Goal: Task Accomplishment & Management: Manage account settings

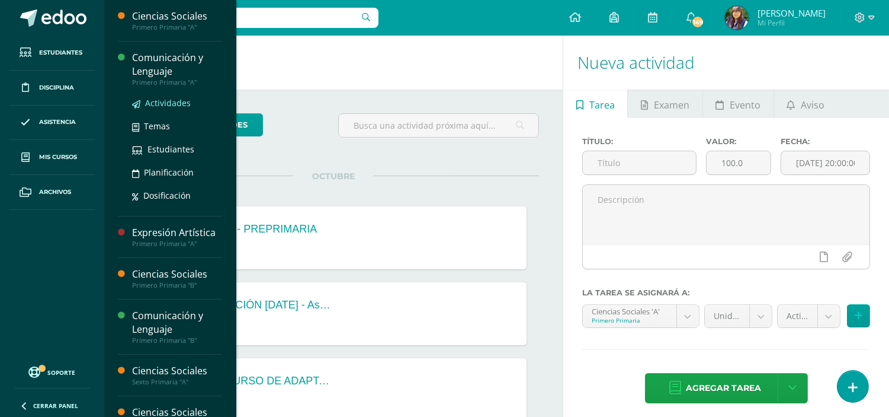
drag, startPoint x: 179, startPoint y: 146, endPoint x: 169, endPoint y: 103, distance: 44.4
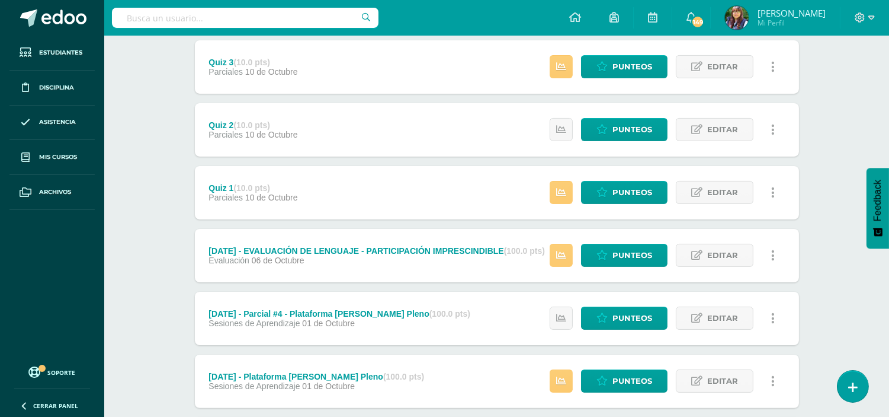
scroll to position [626, 0]
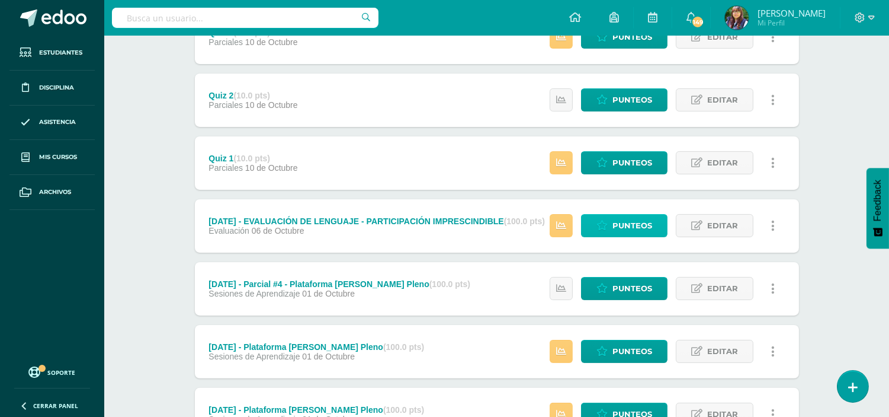
click at [623, 232] on span "Punteos" at bounding box center [633, 225] width 40 height 22
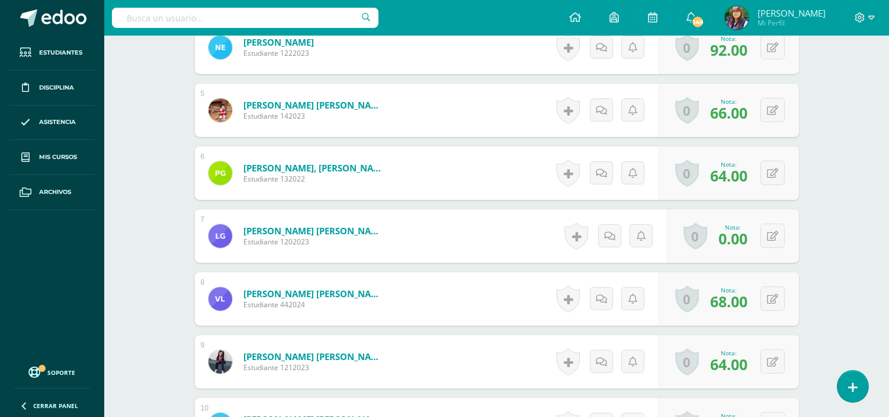
scroll to position [591, 0]
click at [776, 240] on button at bounding box center [780, 235] width 25 height 25
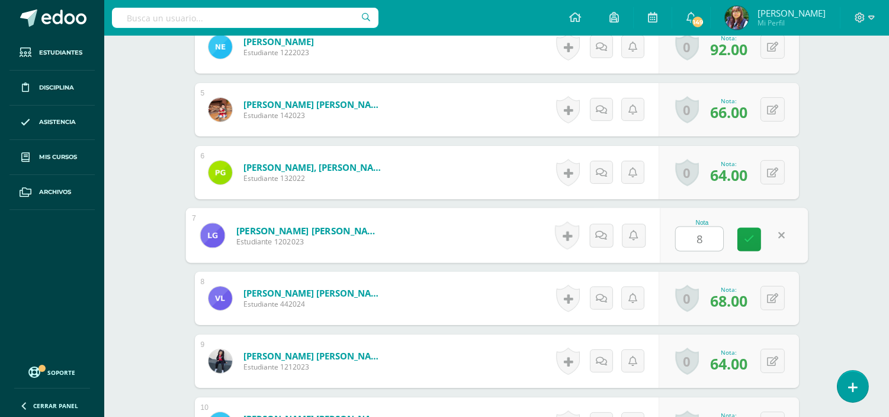
type input "84"
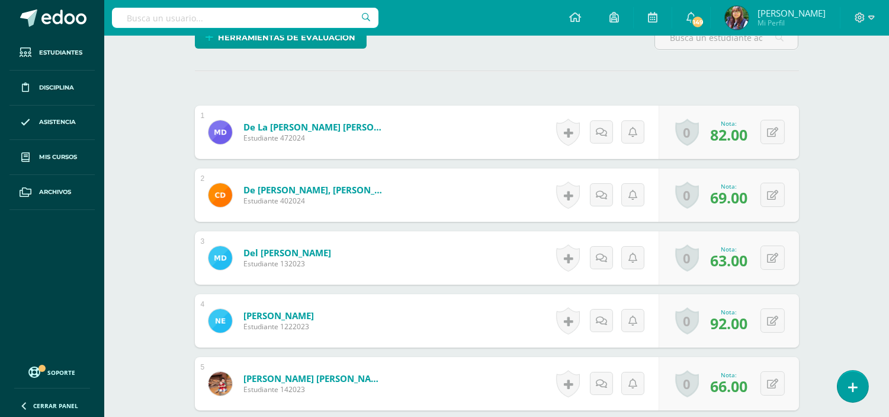
scroll to position [0, 0]
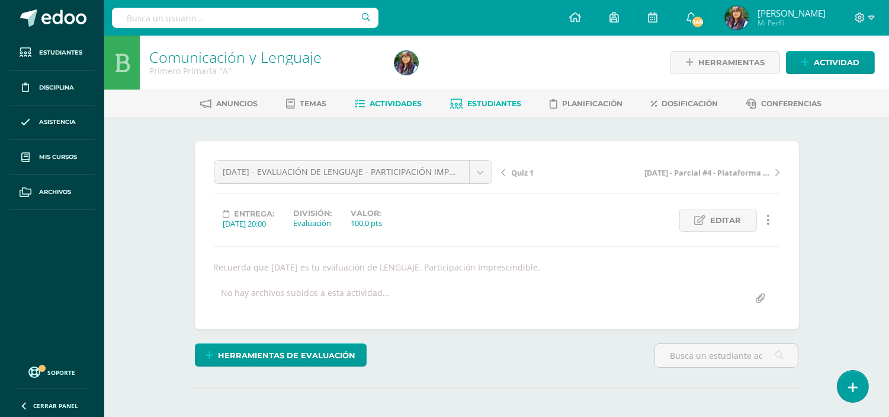
drag, startPoint x: 525, startPoint y: 105, endPoint x: 500, endPoint y: 97, distance: 26.2
click at [500, 97] on ul "Anuncios Temas Actividades Estudiantes Planificación Dosificación Conferencias" at bounding box center [511, 104] width 785 height 20
click at [500, 97] on link "Estudiantes" at bounding box center [485, 103] width 71 height 19
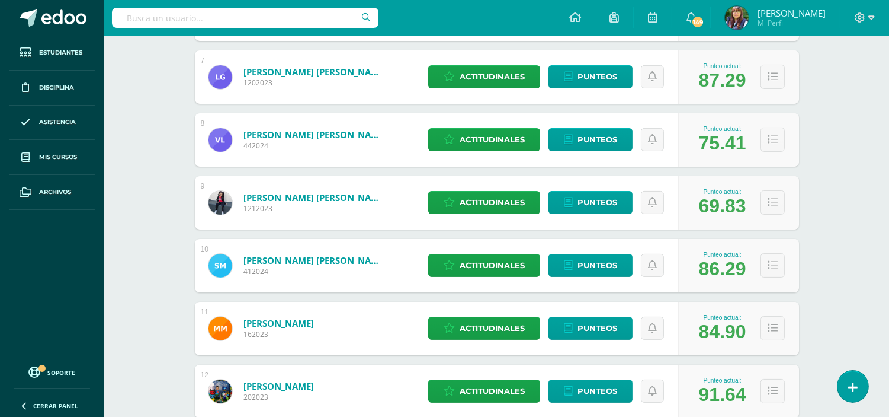
scroll to position [584, 0]
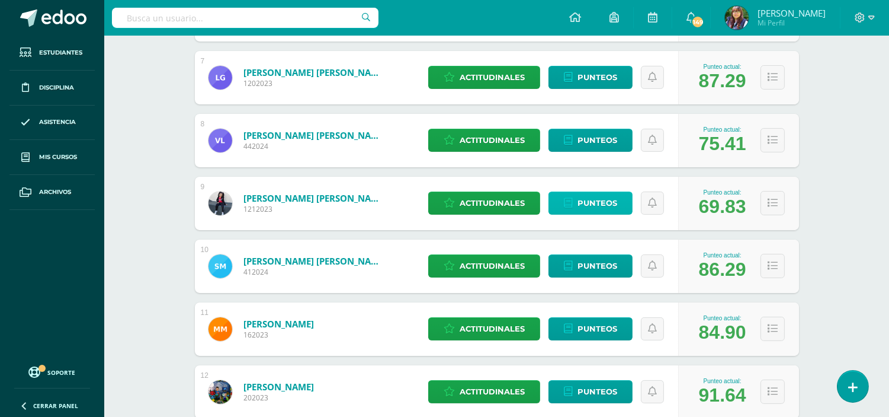
click at [595, 203] on span "Punteos" at bounding box center [598, 203] width 40 height 22
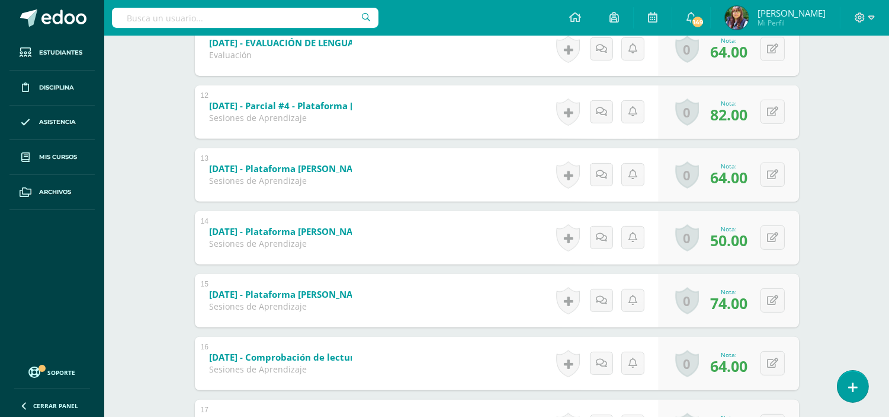
scroll to position [905, 0]
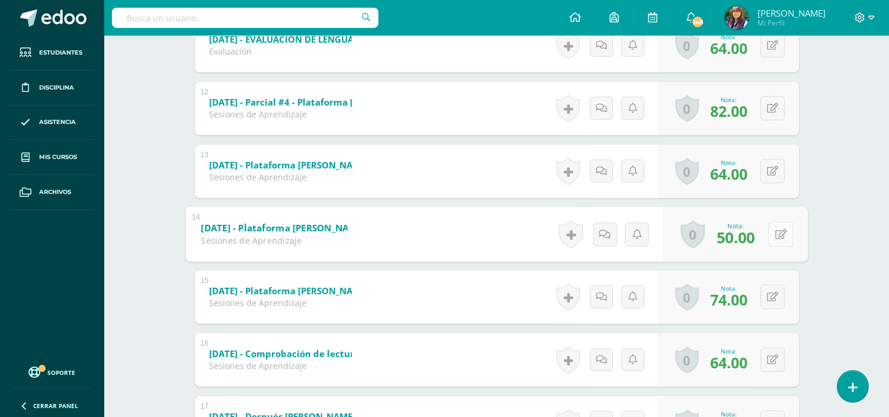
click at [768, 232] on button at bounding box center [780, 234] width 25 height 25
type input "55"
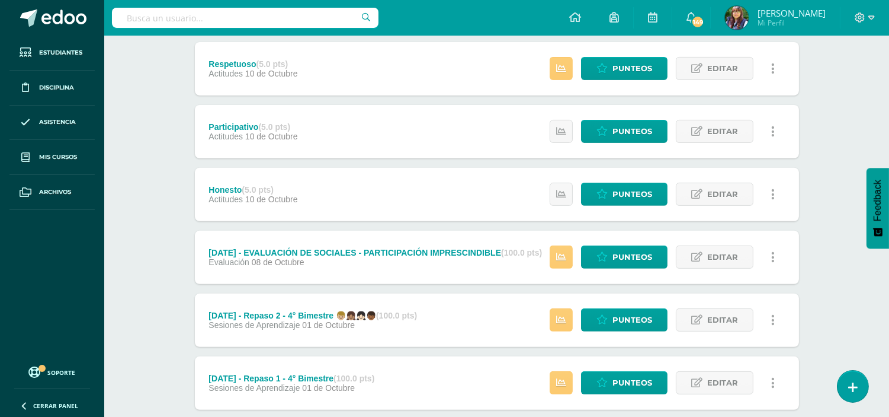
scroll to position [850, 0]
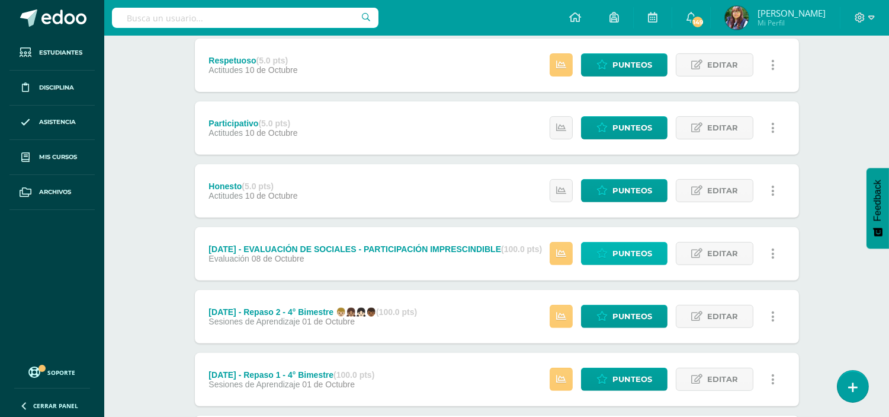
click at [623, 252] on span "Punteos" at bounding box center [633, 253] width 40 height 22
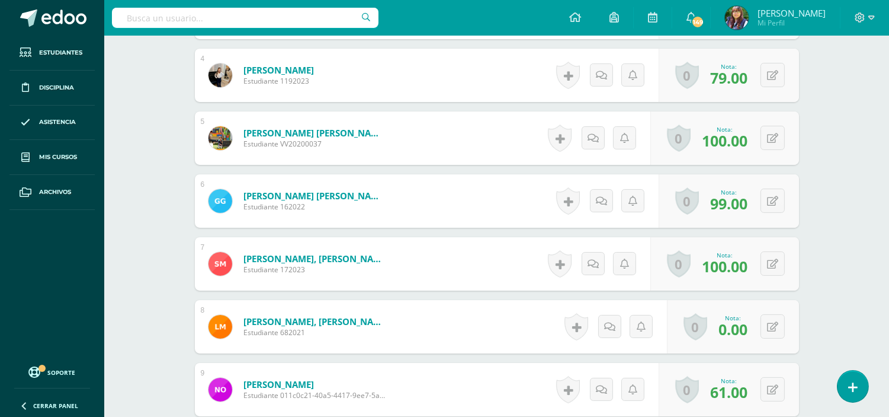
scroll to position [565, 0]
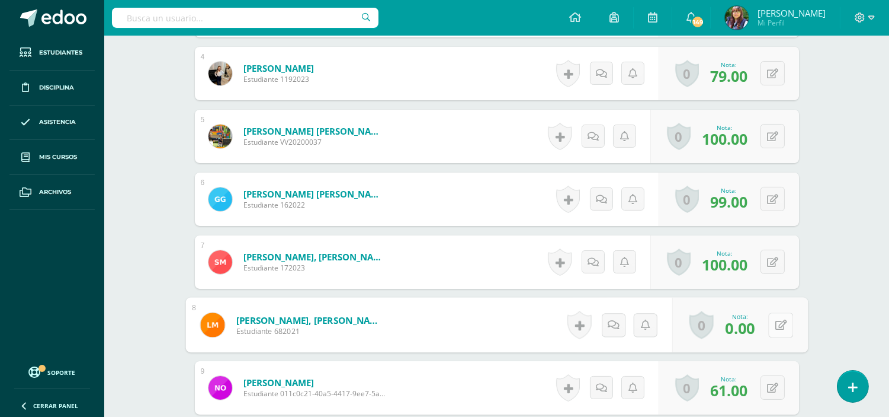
click at [771, 325] on button at bounding box center [780, 324] width 25 height 25
type input "100"
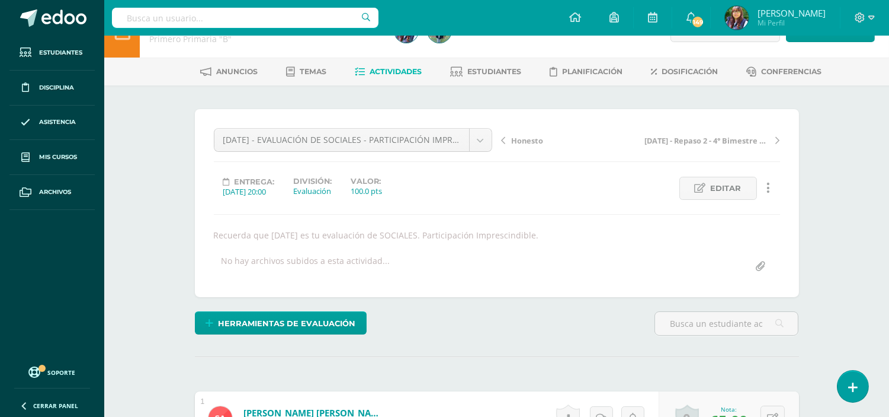
scroll to position [0, 0]
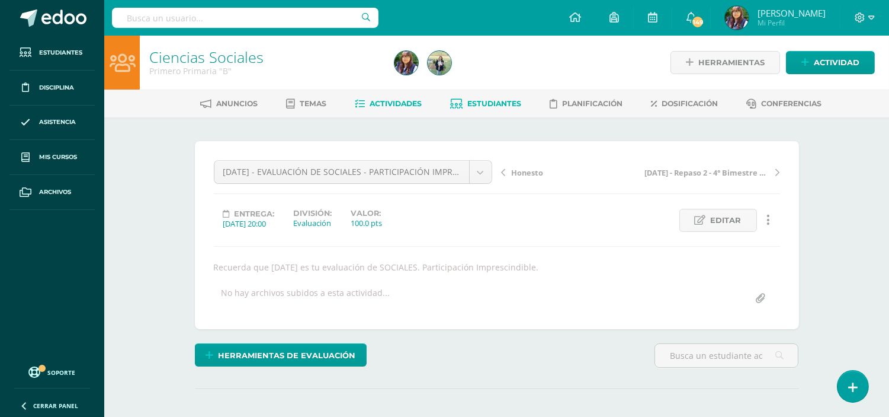
click at [467, 105] on span "Estudiantes" at bounding box center [494, 103] width 54 height 9
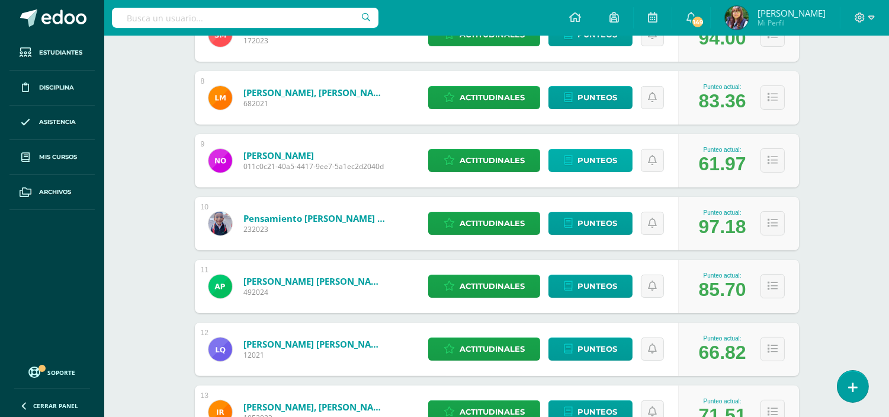
scroll to position [626, 0]
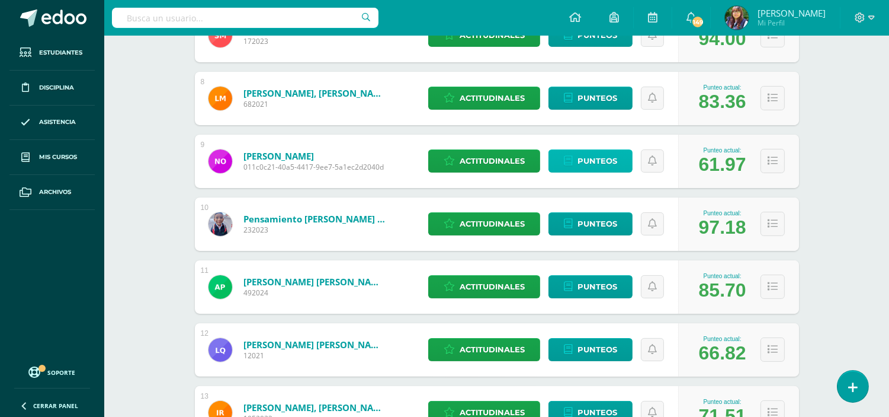
click at [591, 164] on span "Punteos" at bounding box center [598, 161] width 40 height 22
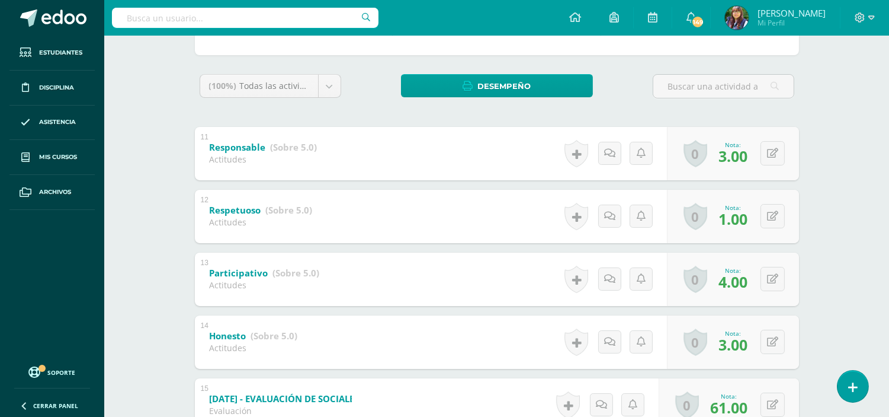
scroll to position [295, 0]
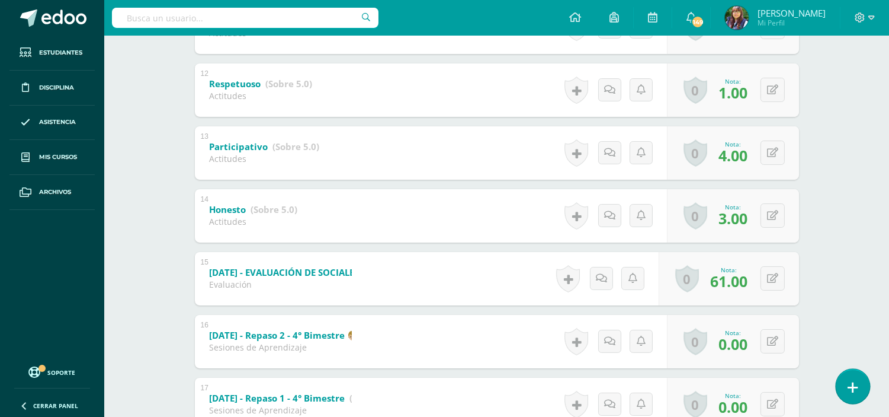
click at [848, 390] on icon at bounding box center [853, 387] width 11 height 14
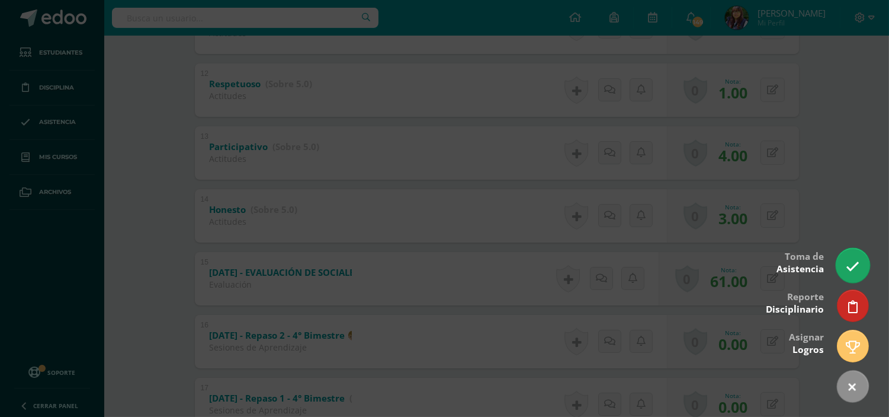
click at [846, 256] on link at bounding box center [853, 265] width 34 height 34
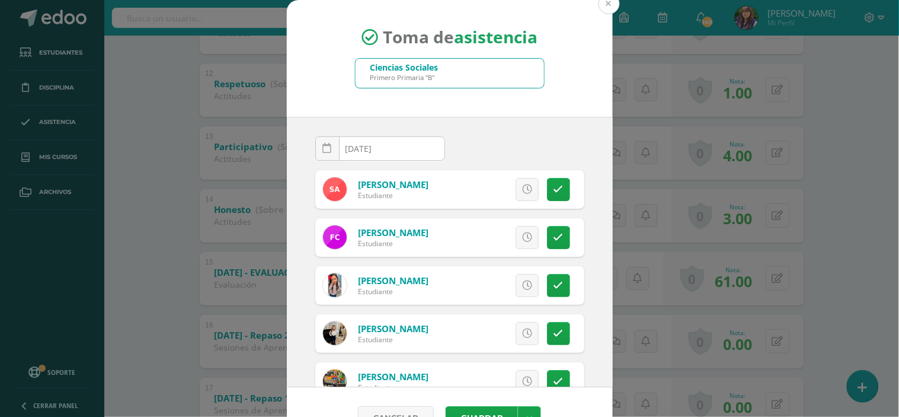
type input "p"
click at [603, 3] on button at bounding box center [608, 3] width 21 height 21
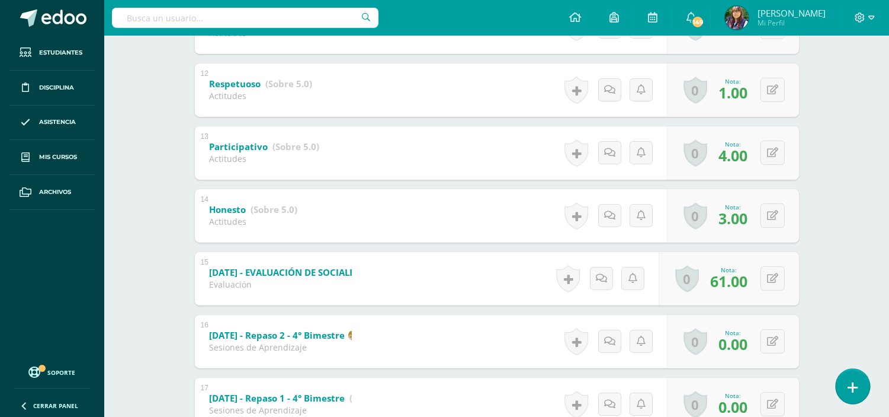
click at [856, 383] on icon at bounding box center [853, 387] width 11 height 14
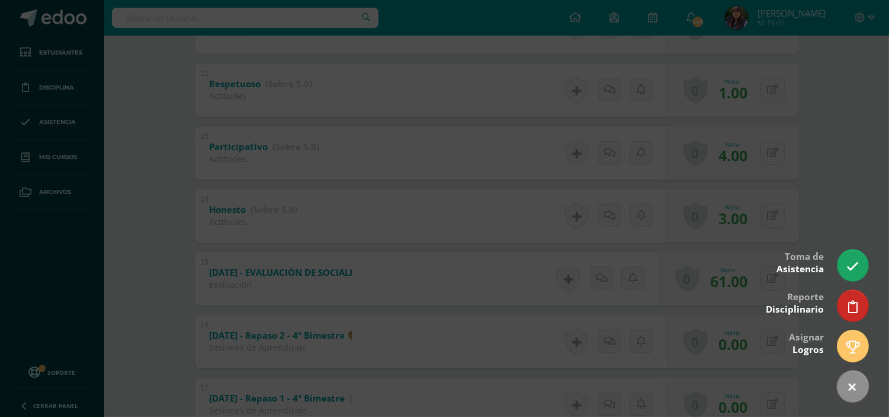
click at [844, 88] on div at bounding box center [444, 208] width 889 height 417
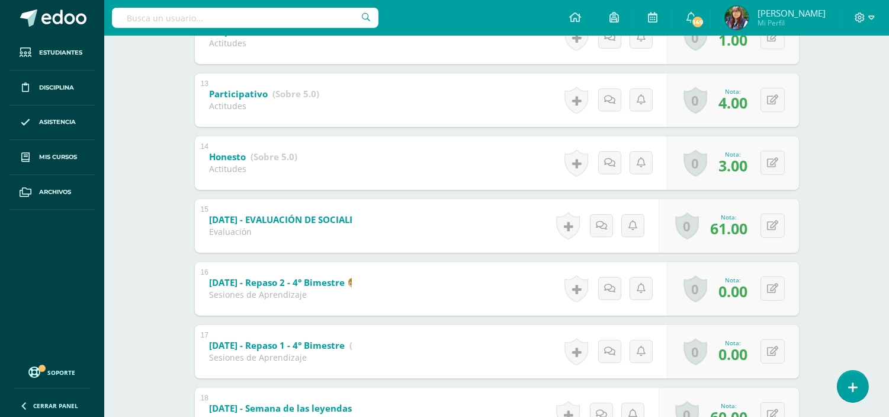
scroll to position [358, 0]
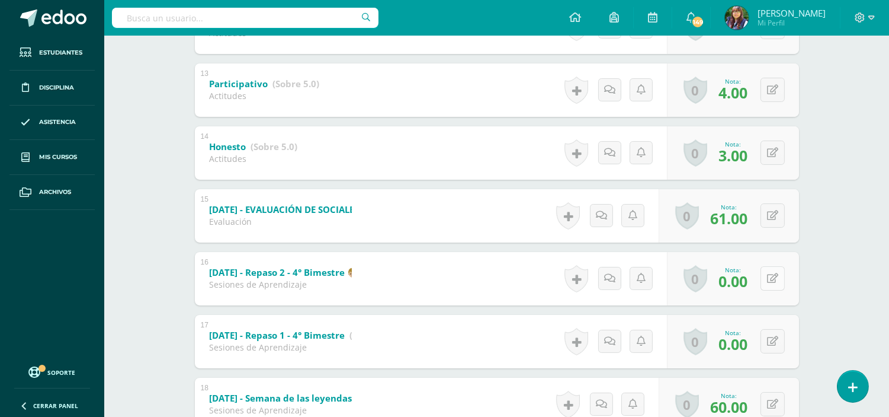
click at [769, 281] on button at bounding box center [773, 278] width 24 height 24
type input "5"
type input "60"
click at [745, 286] on icon at bounding box center [749, 282] width 11 height 10
click at [769, 342] on button at bounding box center [780, 341] width 25 height 25
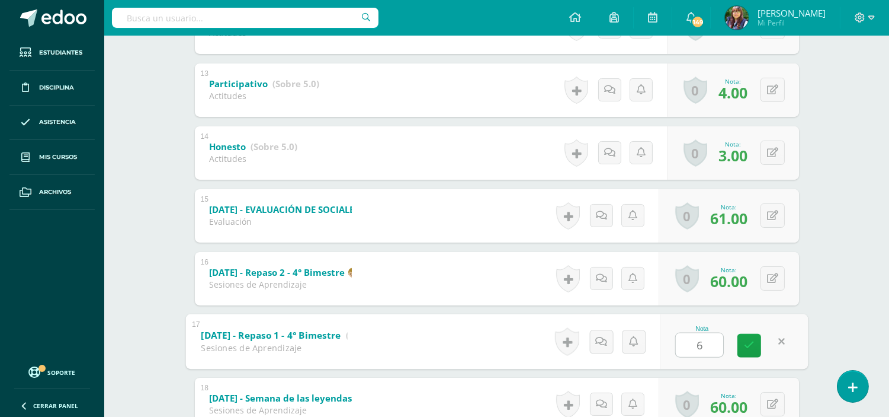
type input "60"
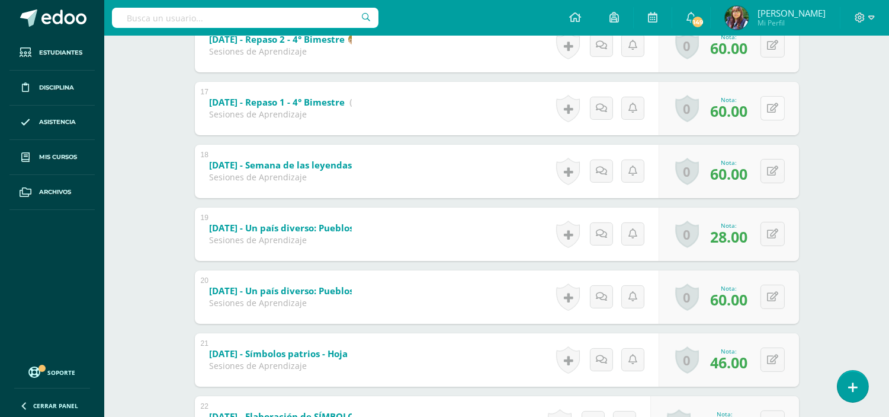
scroll to position [593, 0]
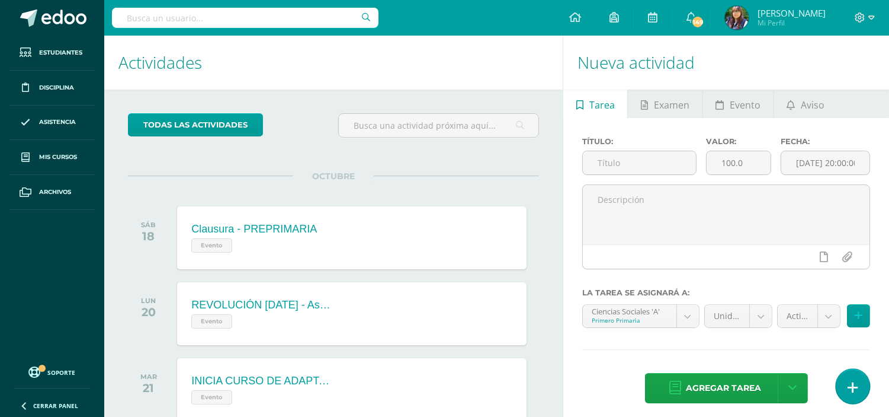
click at [856, 385] on icon at bounding box center [853, 387] width 11 height 14
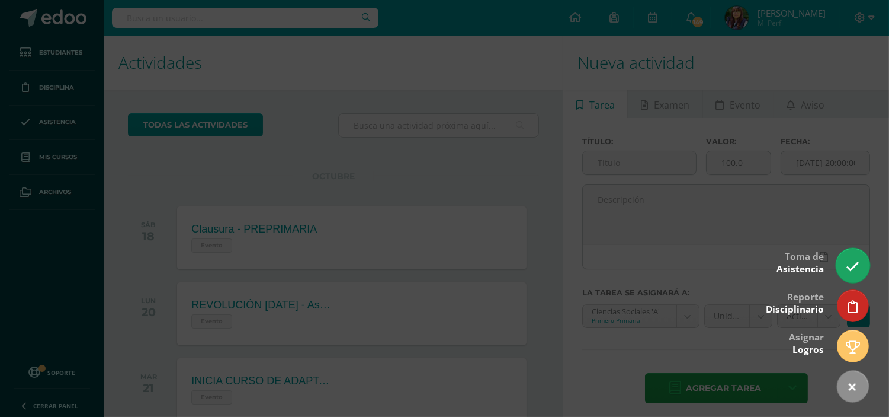
click at [860, 260] on link at bounding box center [853, 265] width 34 height 34
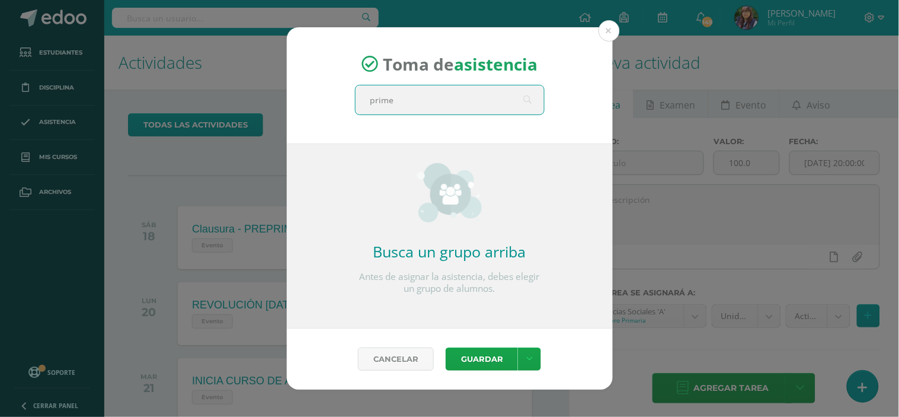
type input "primer"
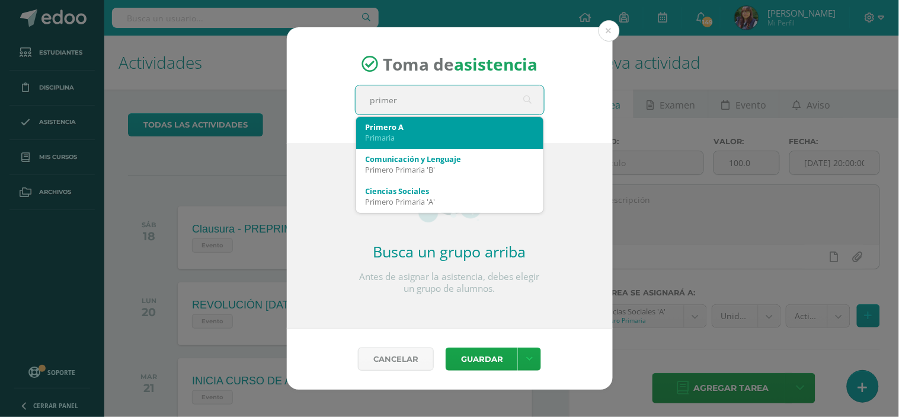
click at [434, 138] on div "Primaria" at bounding box center [450, 137] width 168 height 11
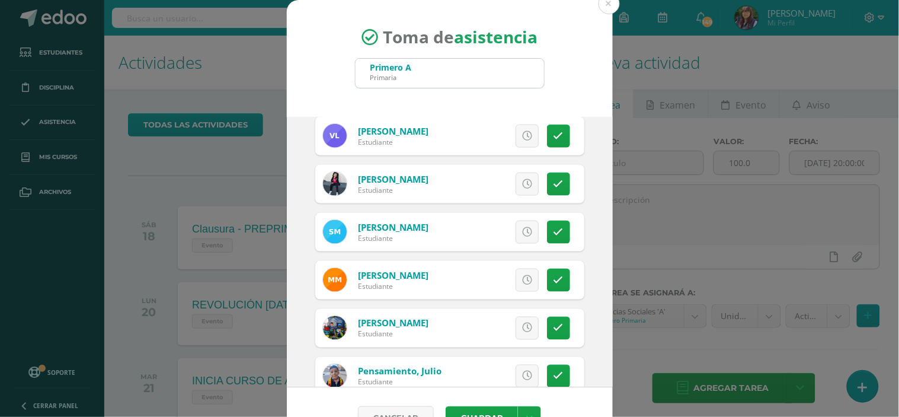
scroll to position [465, 0]
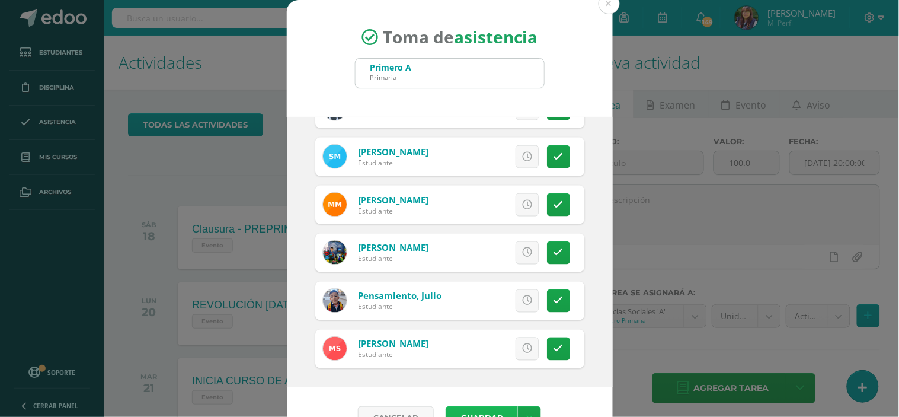
click at [471, 406] on button "Guardar" at bounding box center [482, 417] width 72 height 23
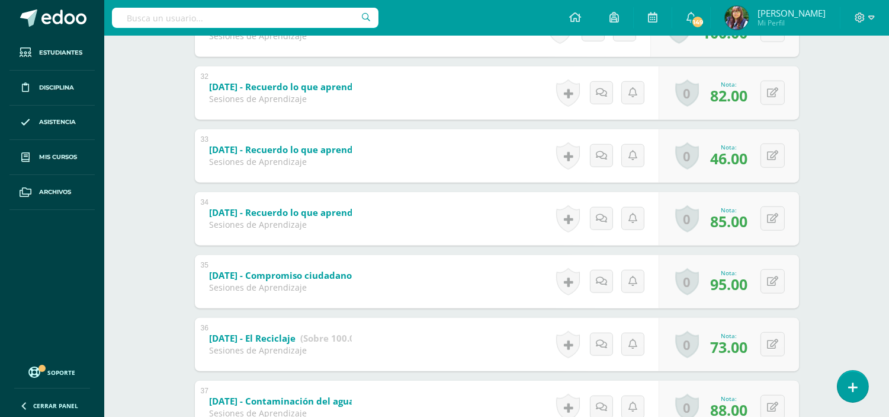
scroll to position [2134, 0]
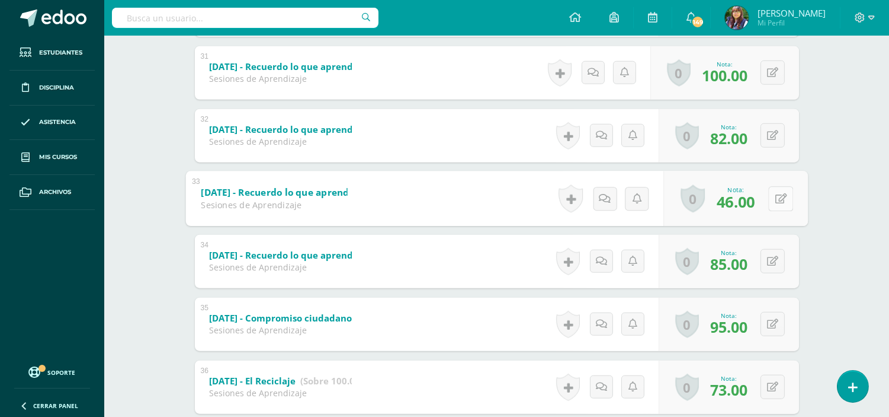
click at [771, 200] on button at bounding box center [780, 198] width 25 height 25
type input "95"
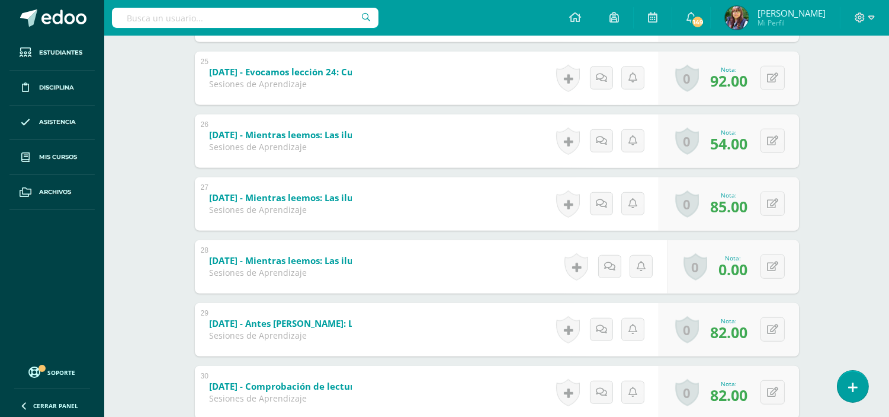
scroll to position [1827, 0]
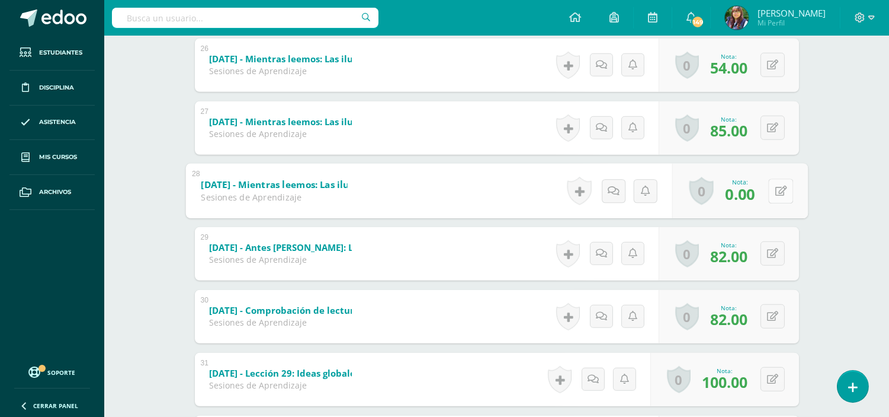
click at [773, 190] on button at bounding box center [780, 190] width 25 height 25
type input "65"
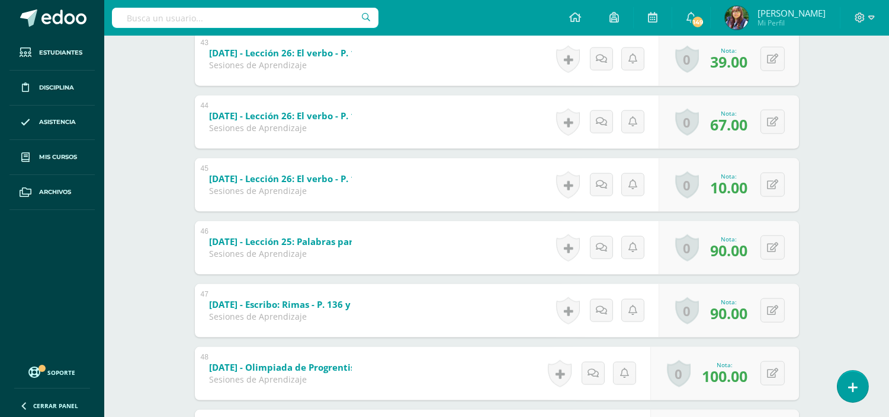
scroll to position [2899, 0]
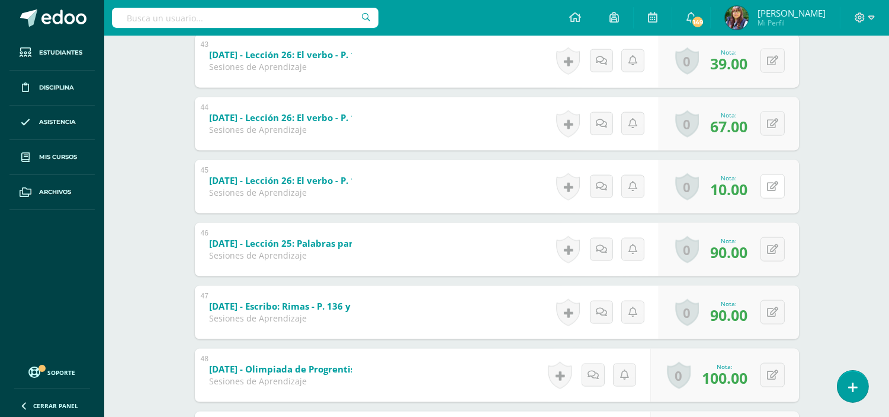
click at [773, 190] on button at bounding box center [773, 186] width 24 height 24
type input "100"
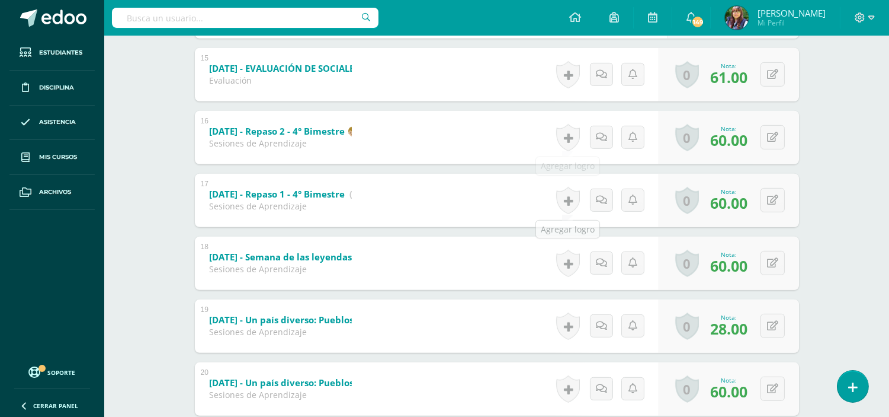
scroll to position [1199, 0]
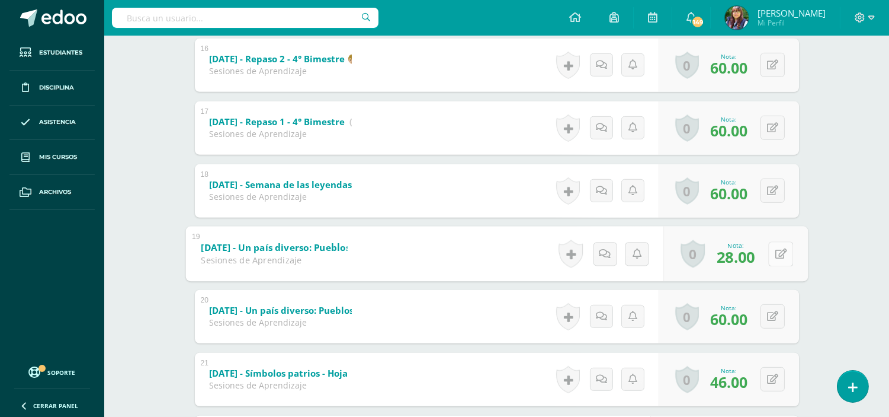
click at [774, 245] on button at bounding box center [780, 253] width 25 height 25
type input "75"
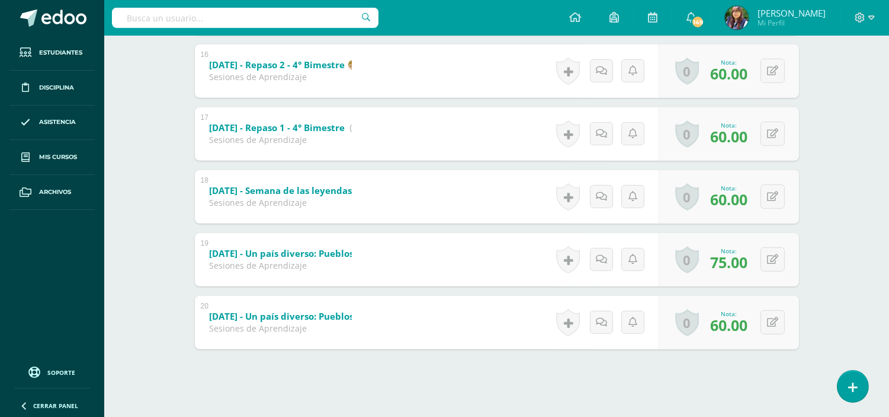
scroll to position [1199, 0]
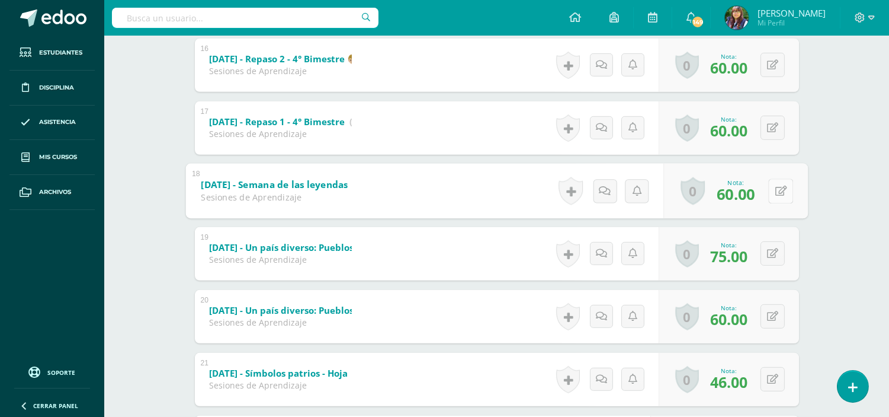
click at [772, 187] on button at bounding box center [780, 190] width 25 height 25
type input "90"
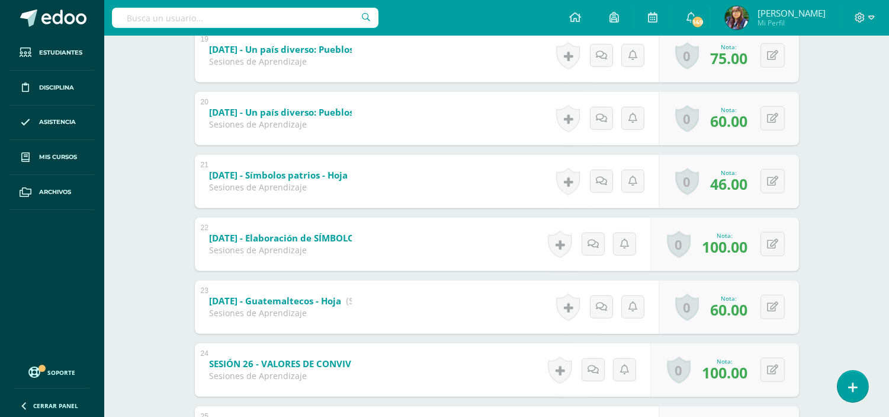
scroll to position [1398, 0]
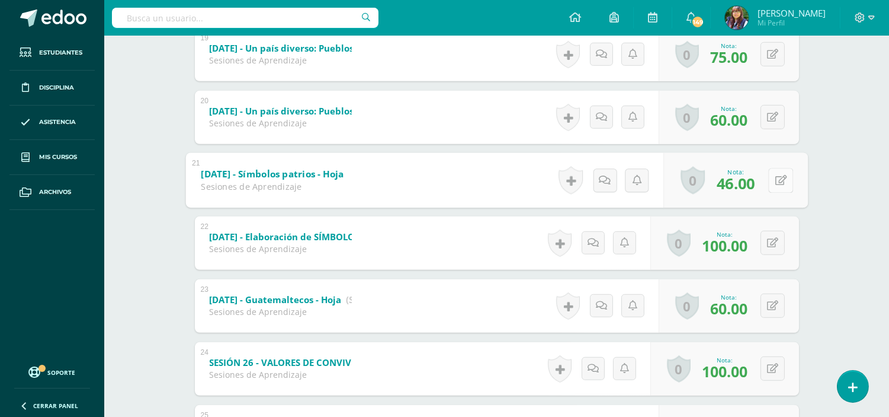
click at [775, 181] on icon at bounding box center [781, 180] width 12 height 10
type input "78"
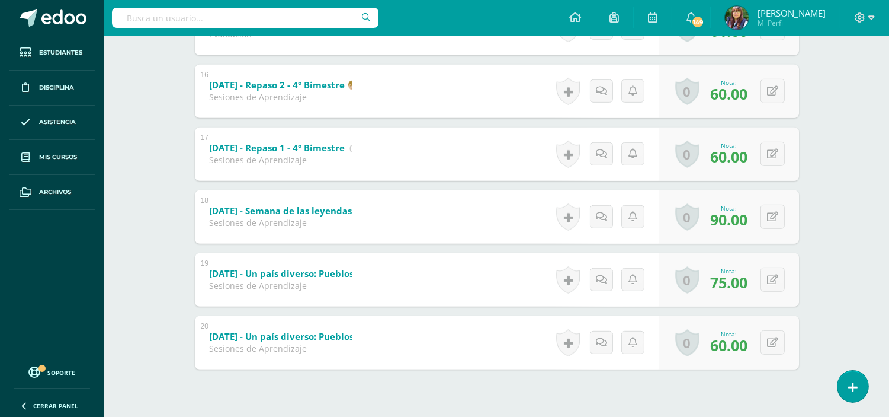
scroll to position [1199, 0]
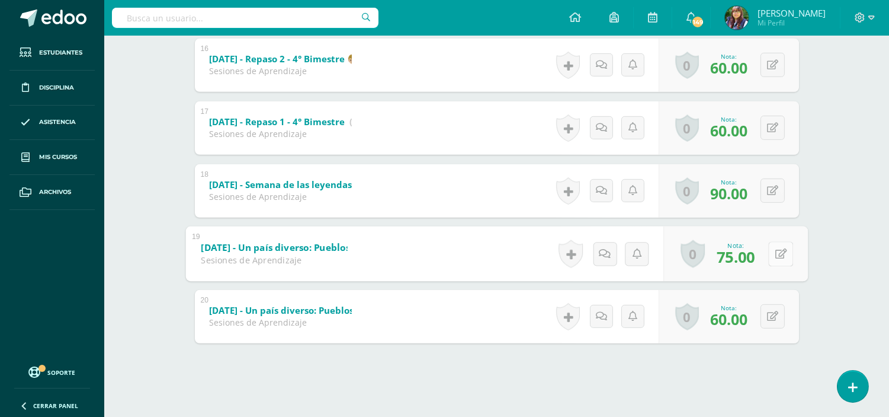
click at [767, 254] on div "0 Logros Logros obtenidos Aún no hay logros agregados Nota: 75.00" at bounding box center [736, 253] width 145 height 55
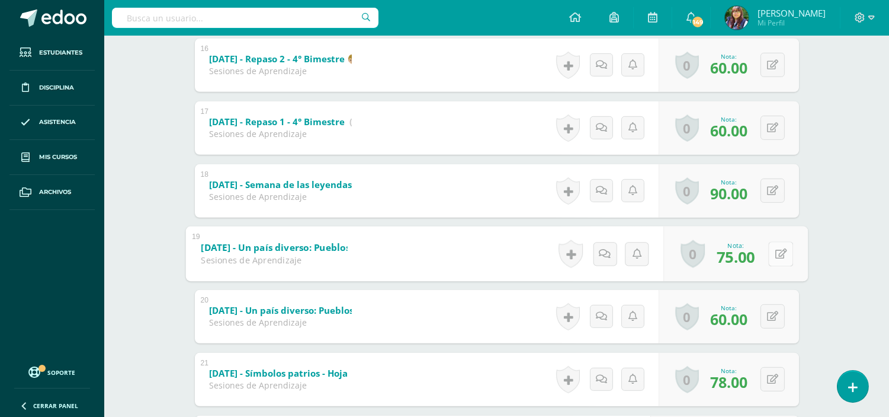
click at [777, 257] on icon at bounding box center [781, 253] width 12 height 10
type input "90"
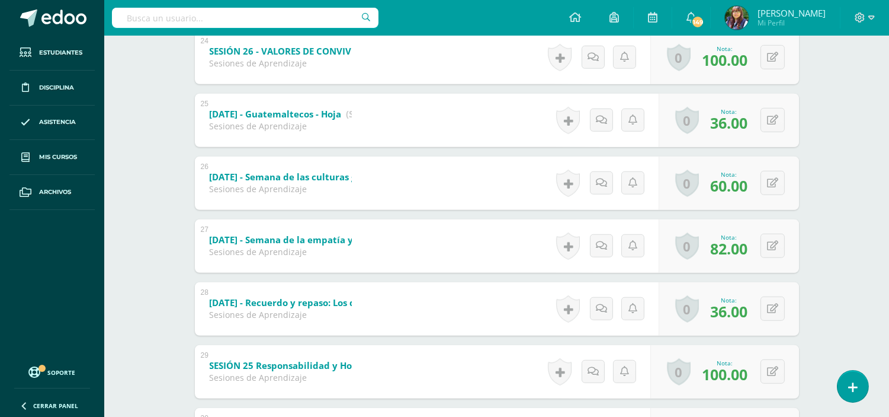
scroll to position [1710, 0]
click at [767, 123] on button at bounding box center [773, 119] width 24 height 24
type input "45"
